Goal: Task Accomplishment & Management: Complete application form

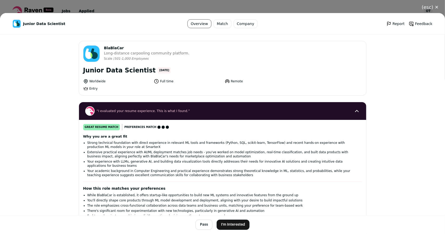
click at [225, 221] on button "I'm Interested" at bounding box center [233, 225] width 33 height 10
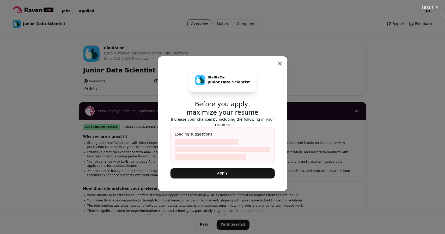
click at [234, 175] on button "Apply" at bounding box center [223, 174] width 104 height 10
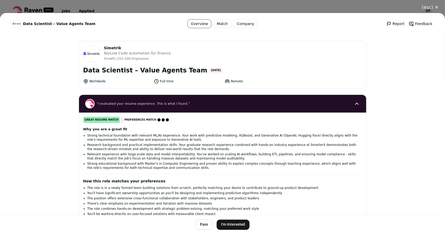
click at [224, 224] on button "I'm Interested" at bounding box center [233, 225] width 33 height 10
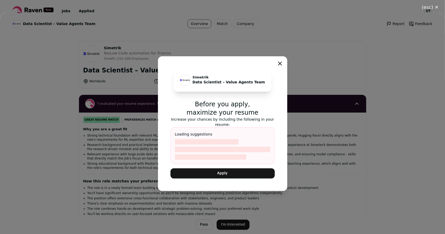
click at [220, 170] on button "Apply" at bounding box center [223, 174] width 104 height 10
